Goal: Task Accomplishment & Management: Complete application form

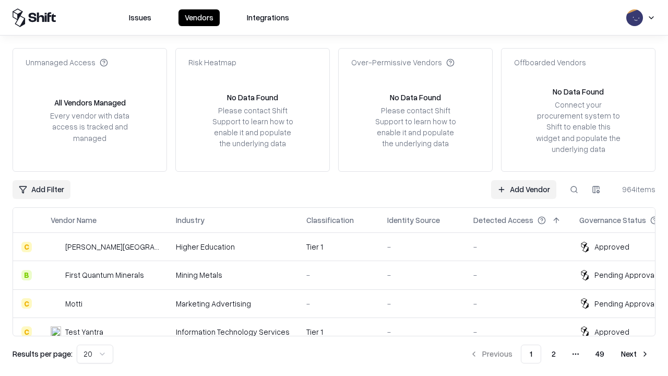
click at [523, 189] on link "Add Vendor" at bounding box center [523, 189] width 65 height 19
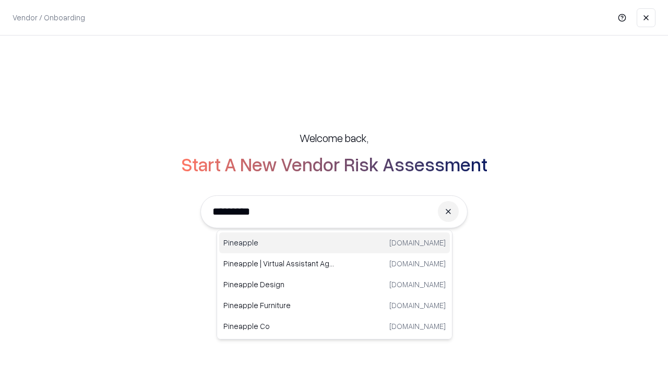
click at [334, 243] on div "Pineapple [DOMAIN_NAME]" at bounding box center [334, 242] width 231 height 21
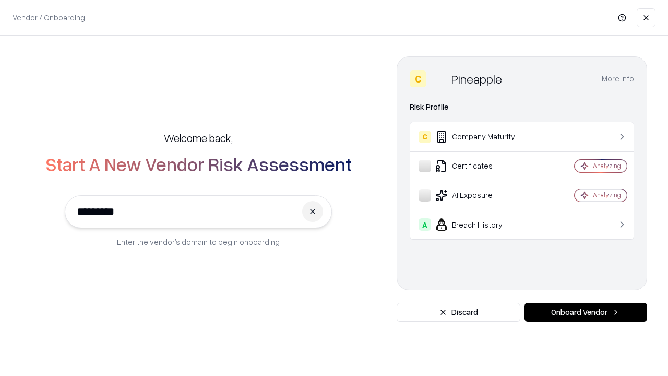
type input "*********"
click at [585, 312] on button "Onboard Vendor" at bounding box center [585, 312] width 123 height 19
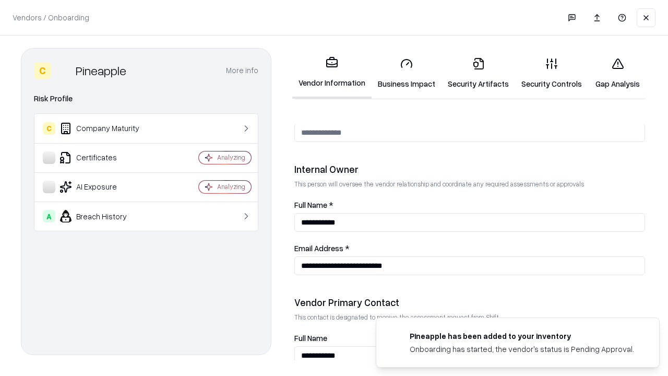
scroll to position [541, 0]
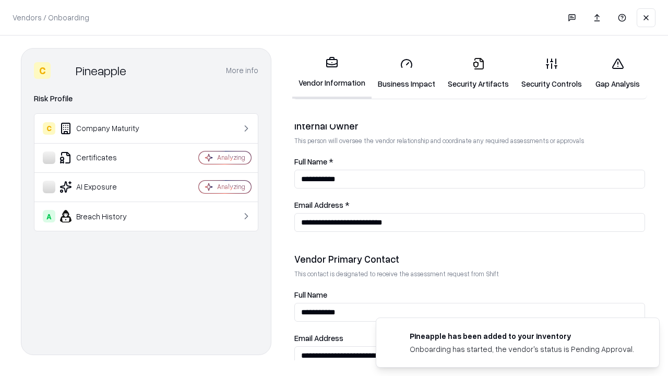
click at [478, 73] on link "Security Artifacts" at bounding box center [478, 73] width 74 height 49
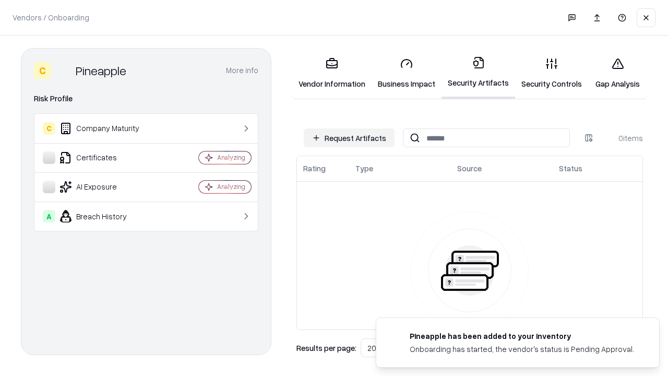
click at [349, 138] on button "Request Artifacts" at bounding box center [349, 137] width 91 height 19
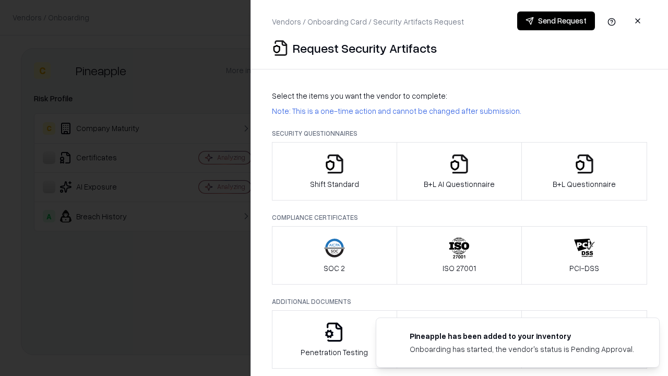
click at [584, 171] on icon "button" at bounding box center [584, 163] width 21 height 21
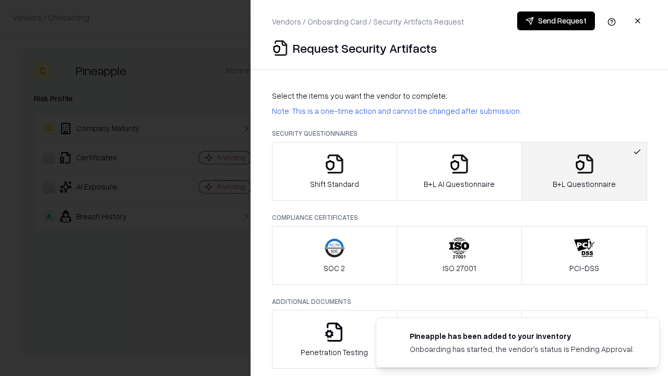
click at [459, 171] on icon "button" at bounding box center [459, 163] width 21 height 21
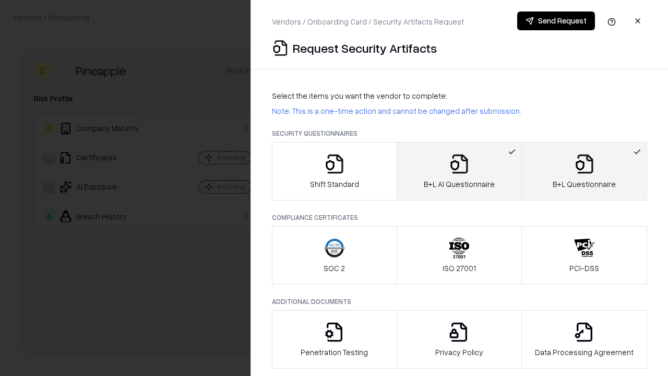
click at [556, 21] on button "Send Request" at bounding box center [556, 20] width 78 height 19
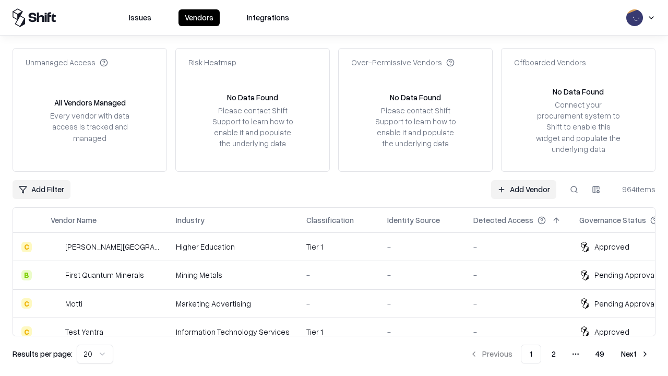
click at [523, 189] on link "Add Vendor" at bounding box center [523, 189] width 65 height 19
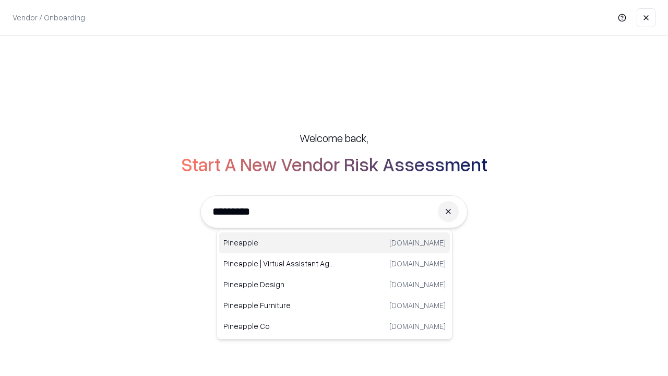
click at [334, 243] on div "Pineapple [DOMAIN_NAME]" at bounding box center [334, 242] width 231 height 21
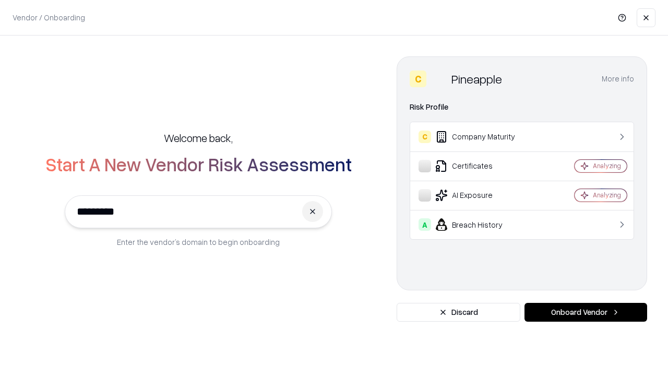
type input "*********"
click at [585, 312] on button "Onboard Vendor" at bounding box center [585, 312] width 123 height 19
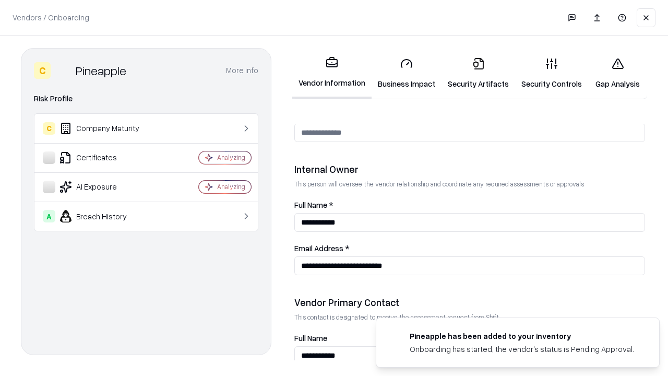
scroll to position [541, 0]
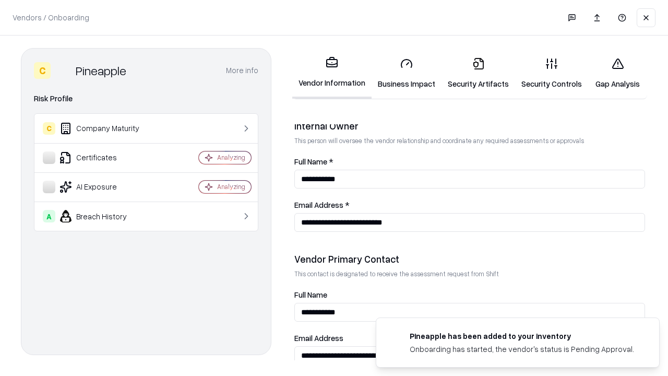
click at [617, 73] on link "Gap Analysis" at bounding box center [617, 73] width 59 height 49
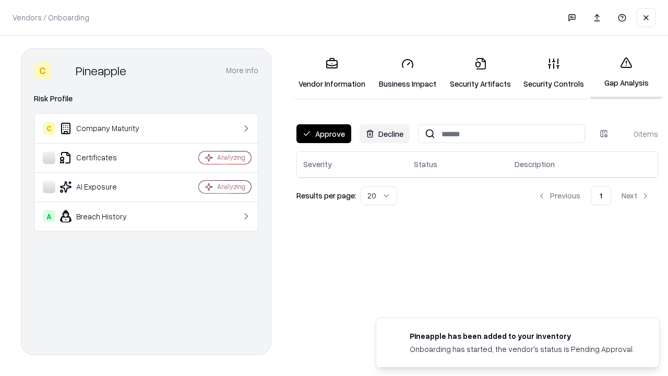
click at [324, 134] on button "Approve" at bounding box center [323, 133] width 55 height 19
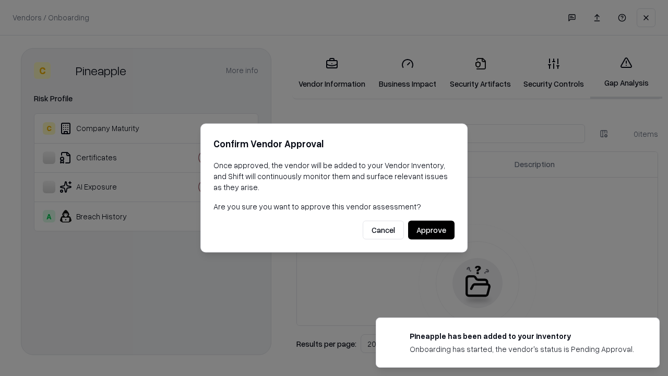
click at [431, 230] on button "Approve" at bounding box center [431, 230] width 46 height 19
